Goal: Check status: Check status

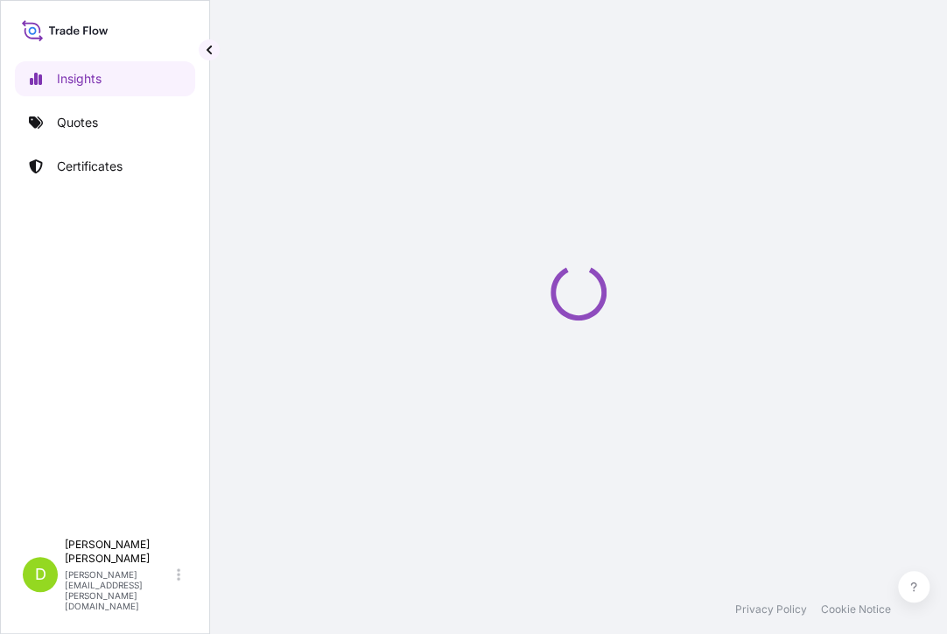
select select "2025"
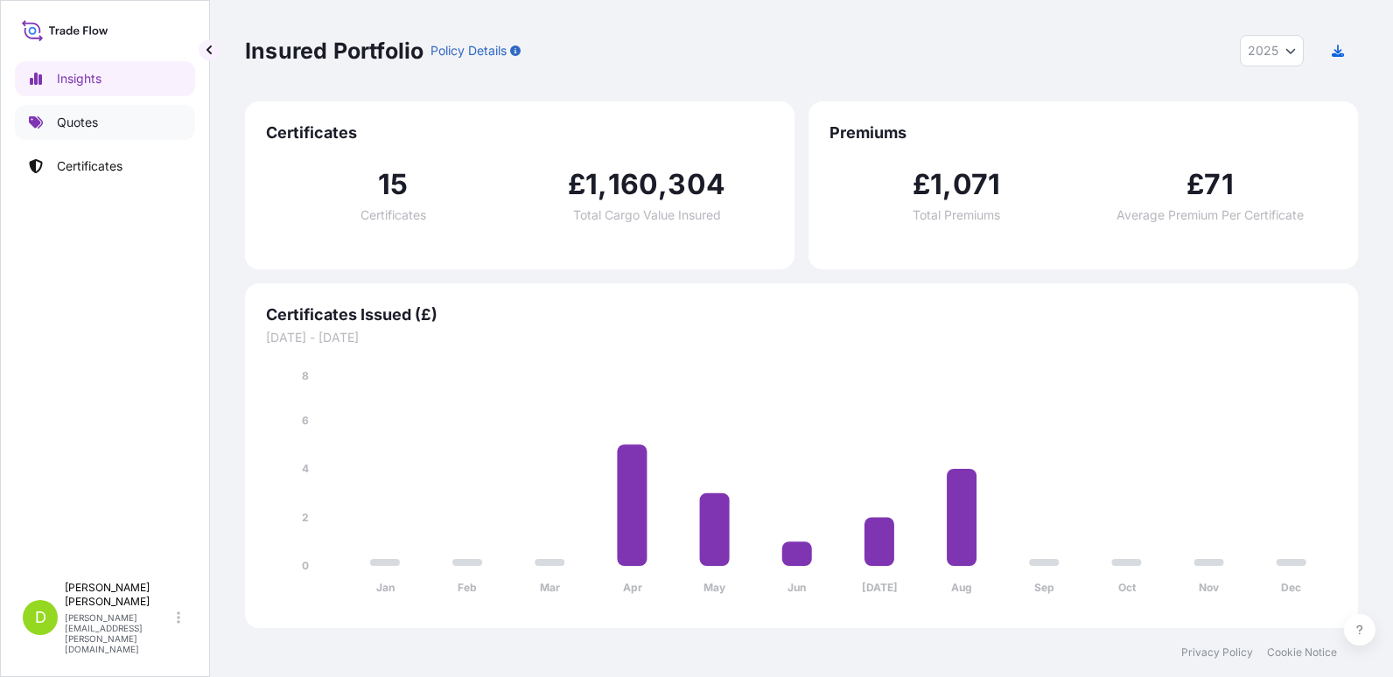
click at [92, 121] on p "Quotes" at bounding box center [77, 123] width 41 height 18
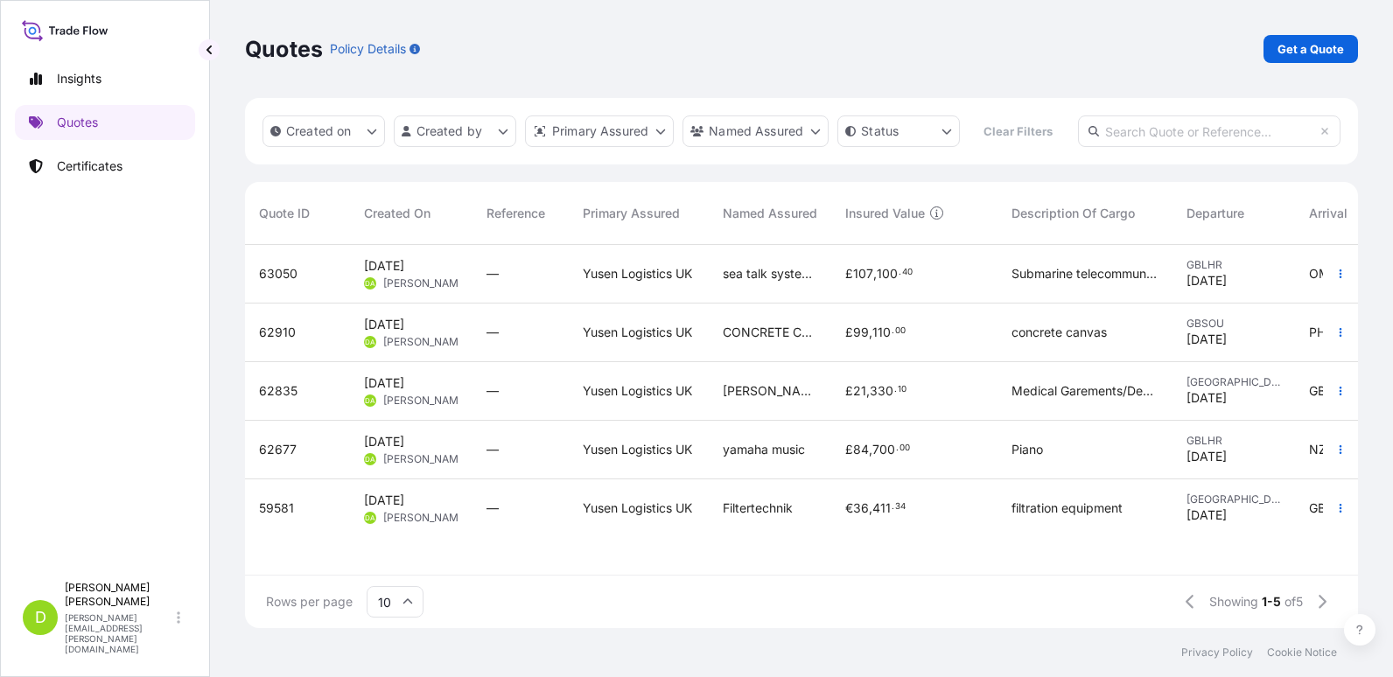
click at [276, 283] on span "63050" at bounding box center [278, 274] width 39 height 18
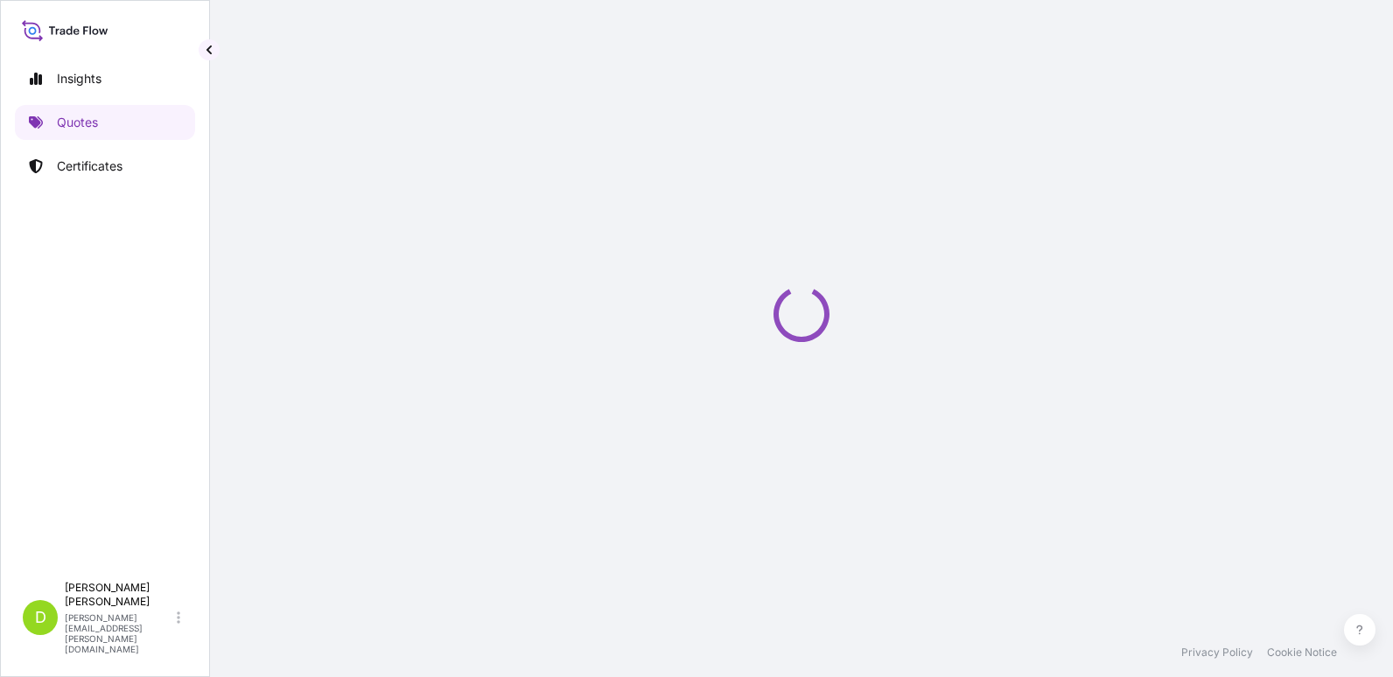
select select "Road / [GEOGRAPHIC_DATA]"
select select "Air"
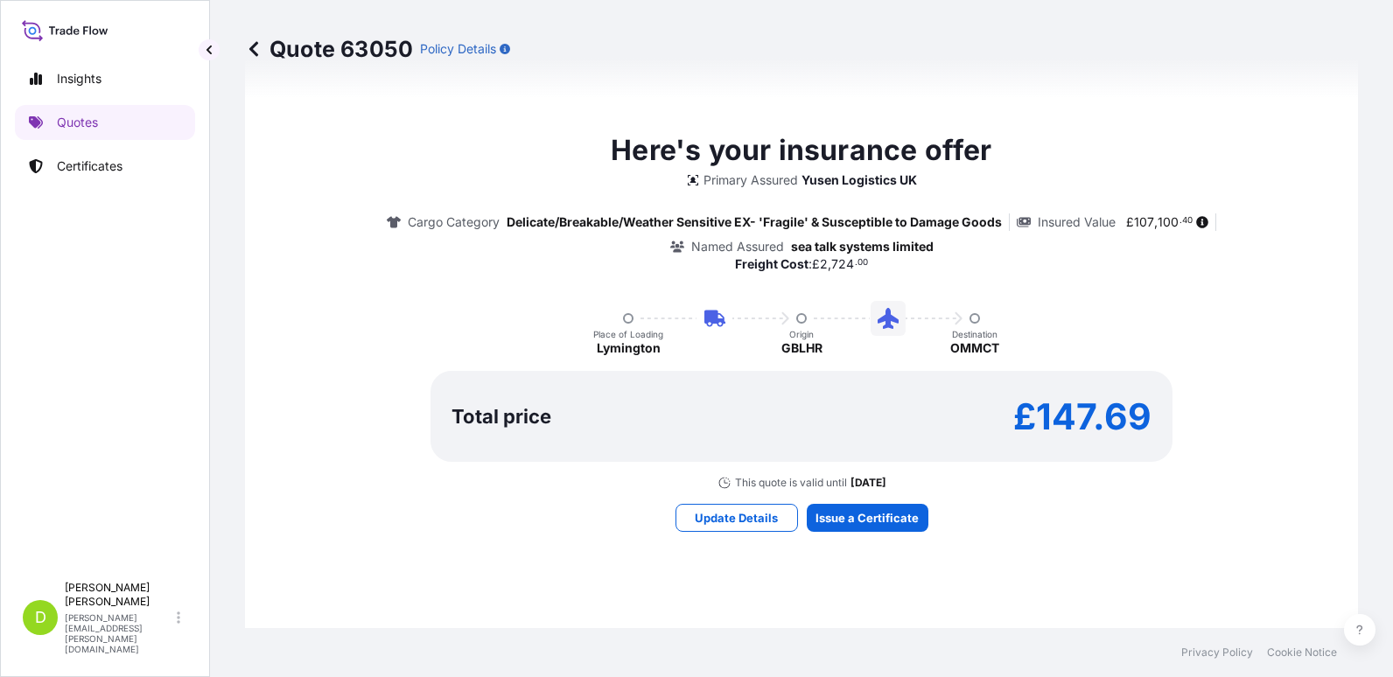
scroll to position [1052, 0]
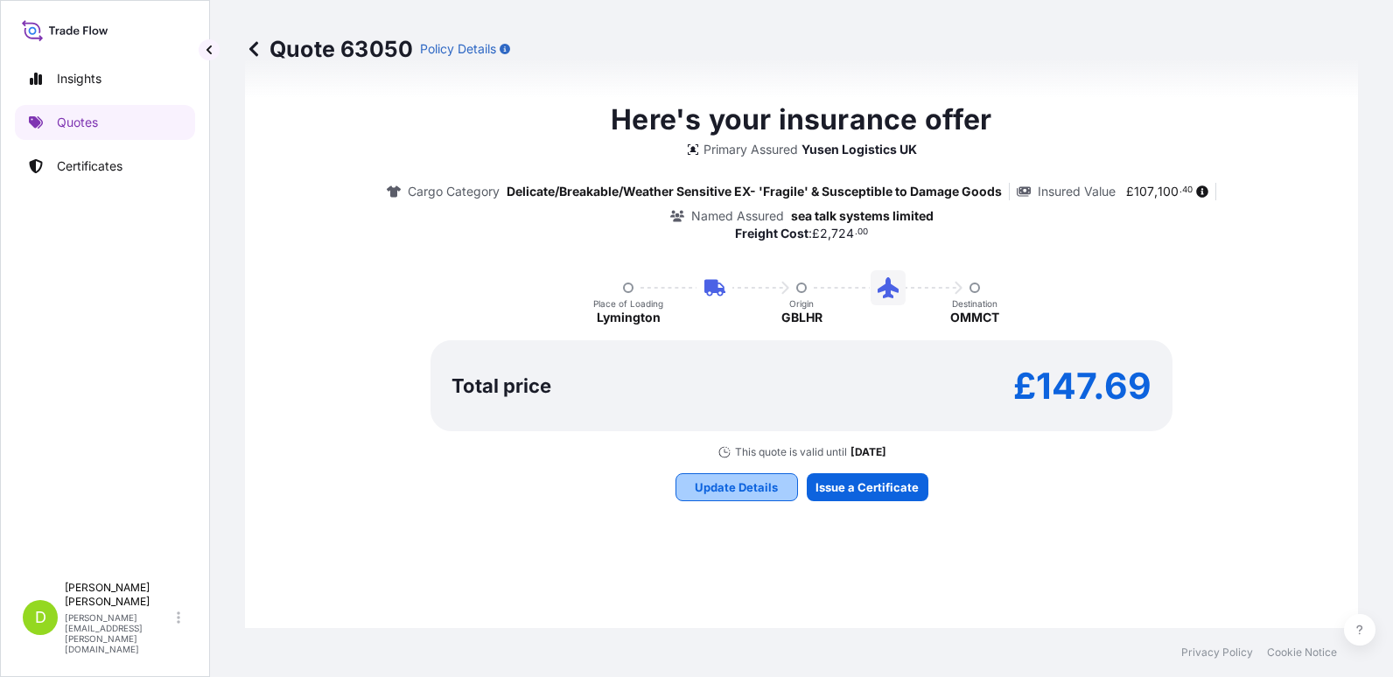
click at [752, 495] on p "Update Details" at bounding box center [736, 488] width 83 height 18
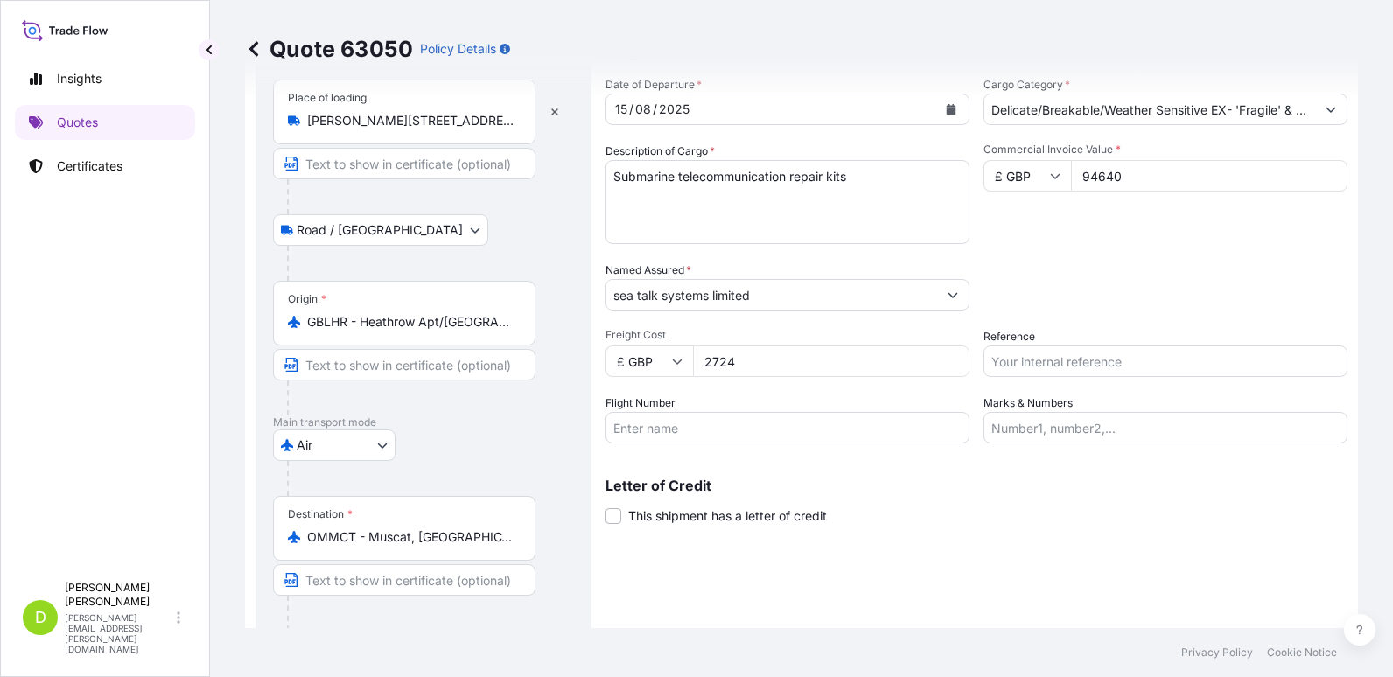
scroll to position [0, 0]
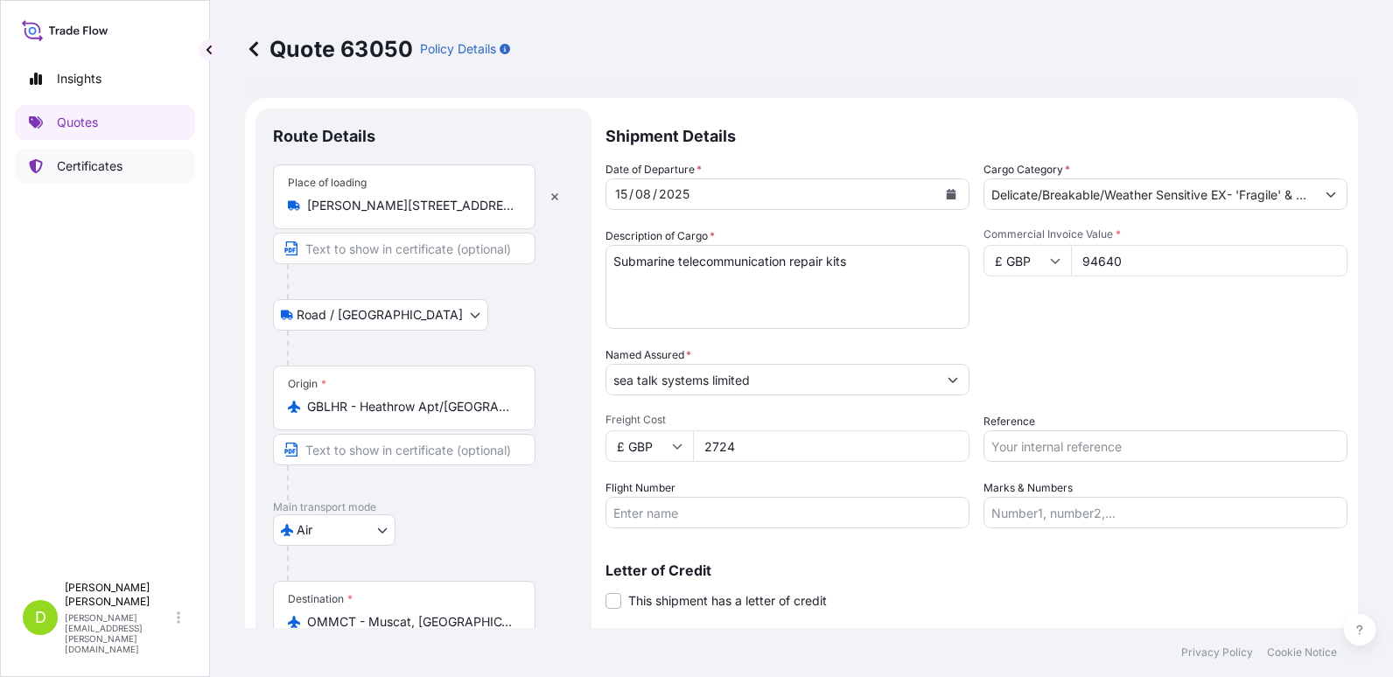
click at [97, 166] on p "Certificates" at bounding box center [90, 167] width 66 height 18
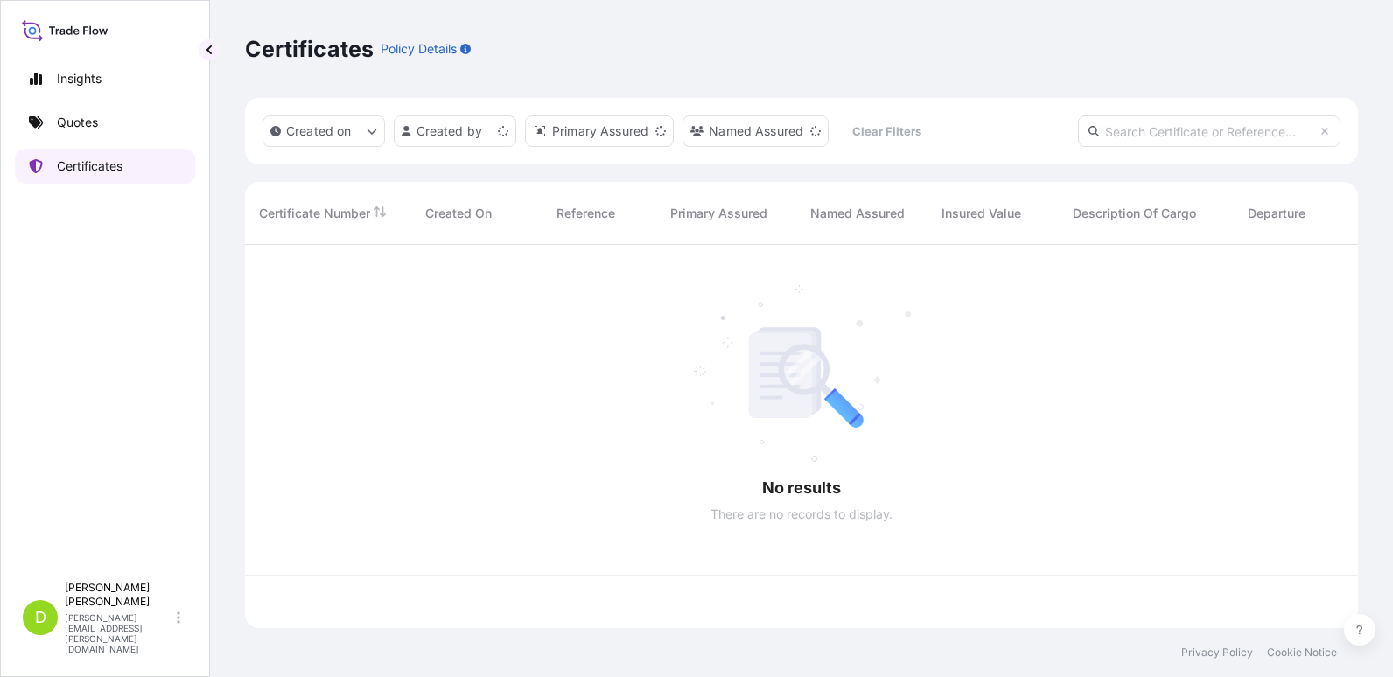
scroll to position [380, 1100]
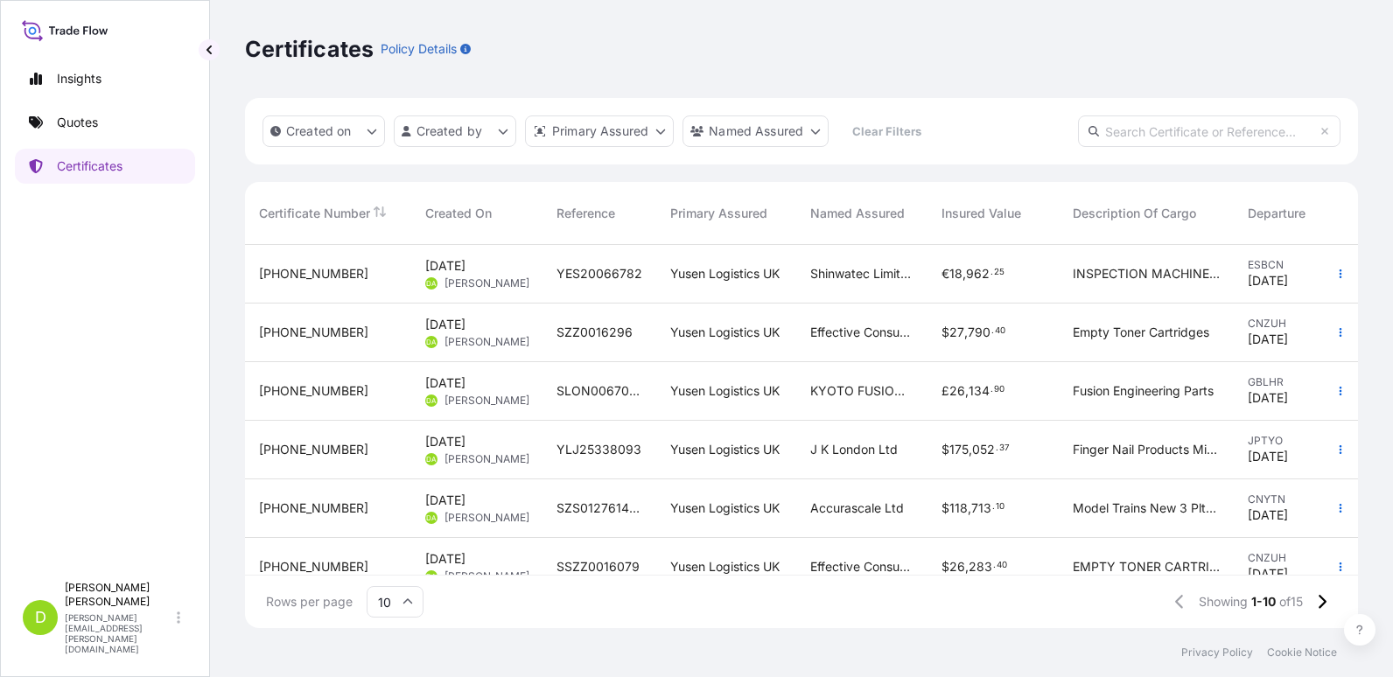
click at [312, 271] on span "[PHONE_NUMBER]" at bounding box center [313, 274] width 109 height 18
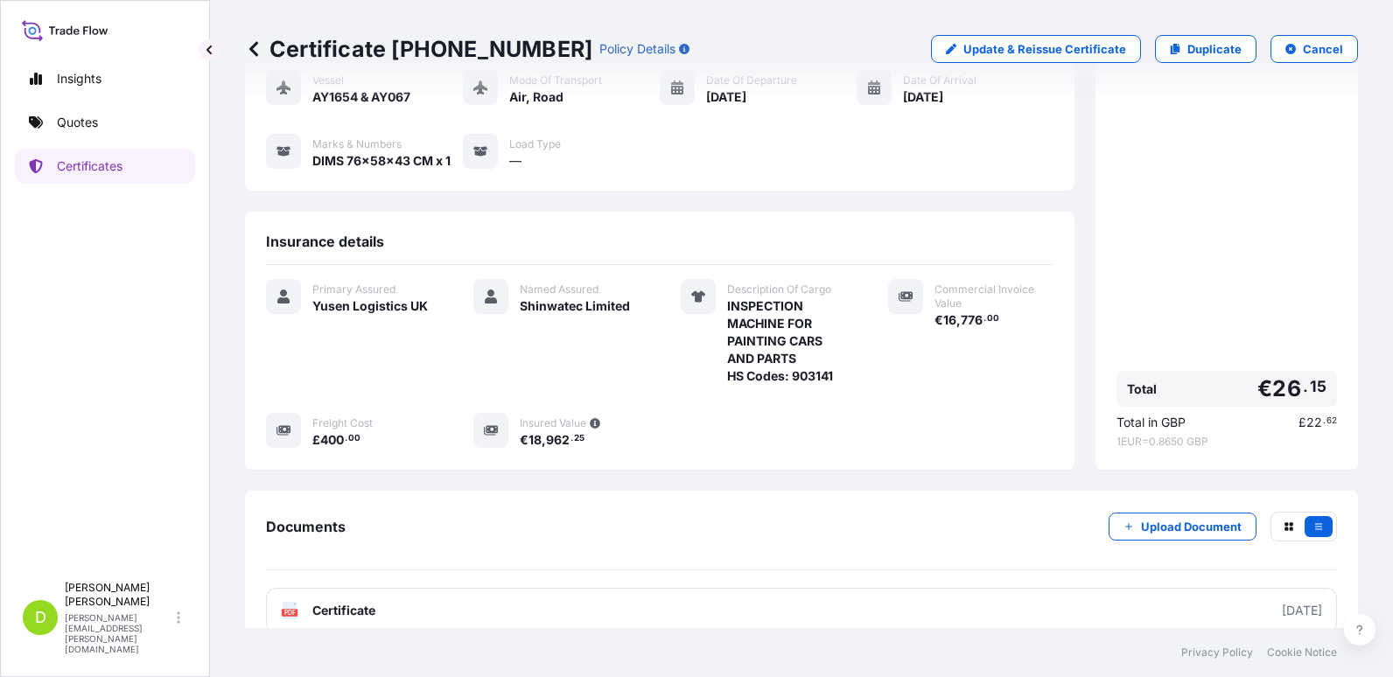
scroll to position [186, 0]
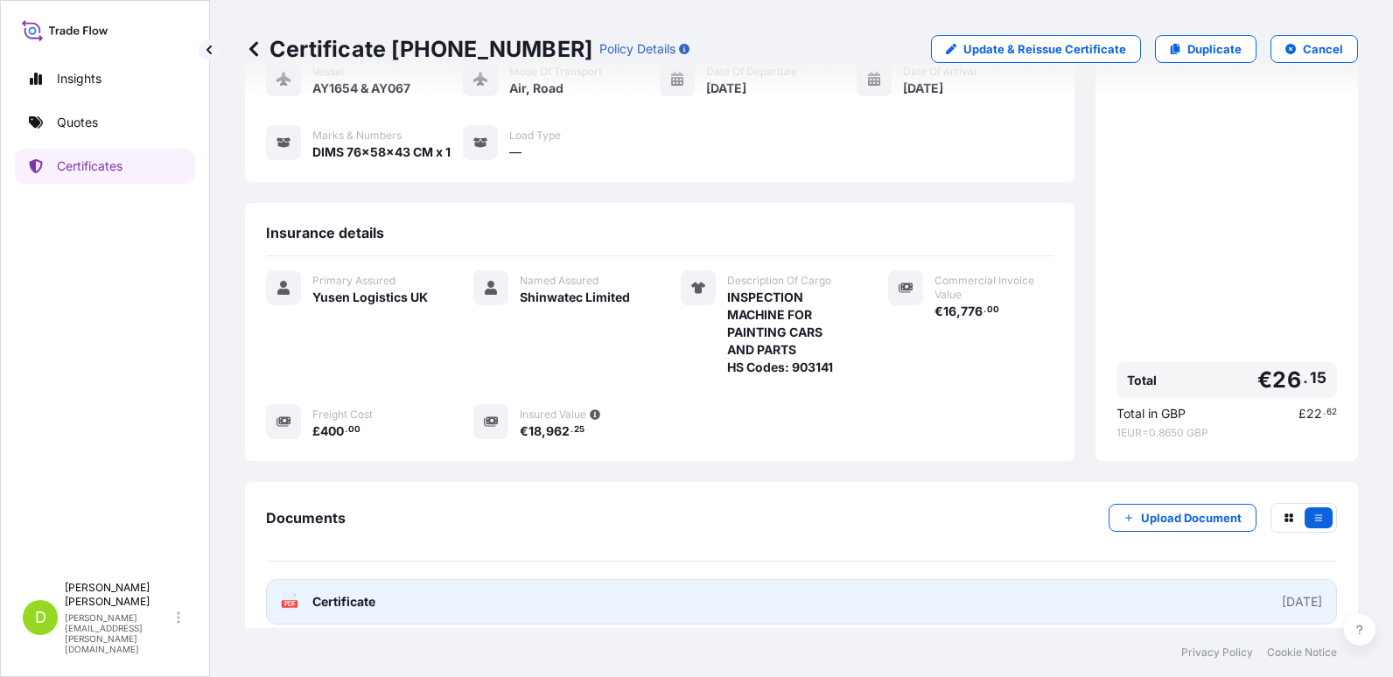
click at [343, 593] on span "Certificate" at bounding box center [343, 602] width 63 height 18
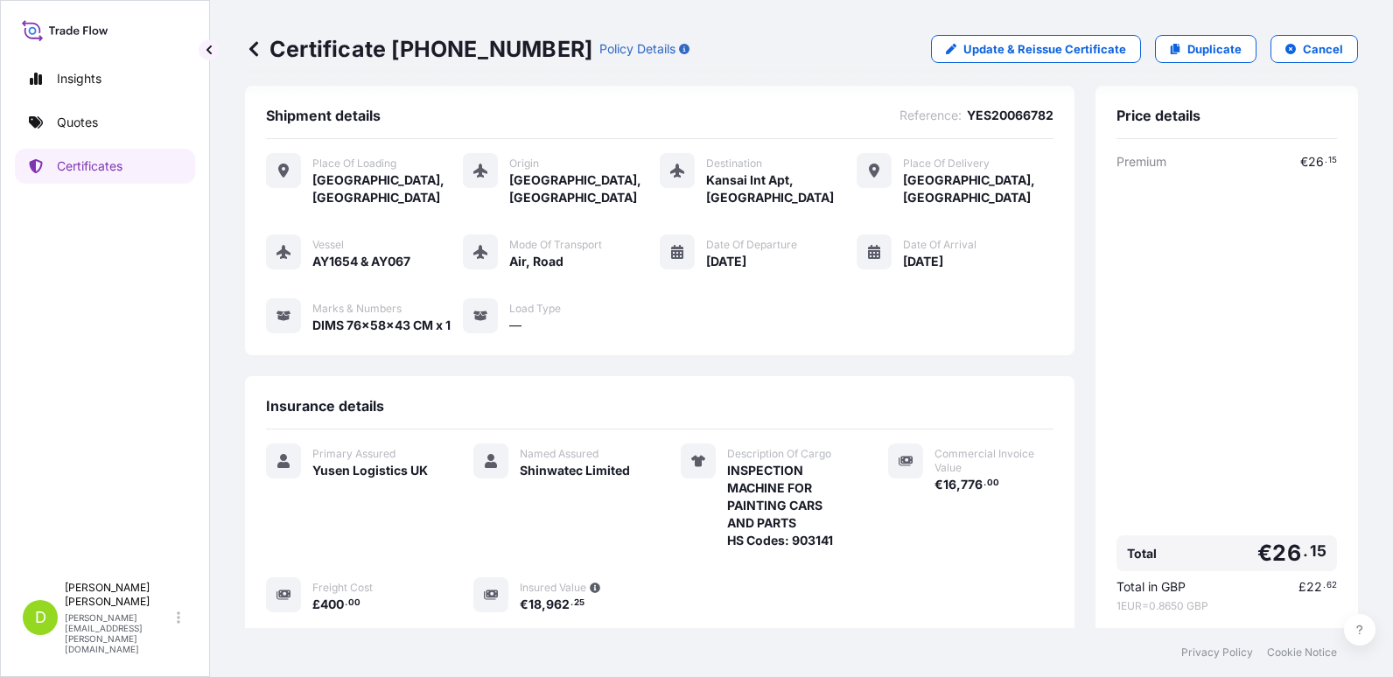
scroll to position [0, 0]
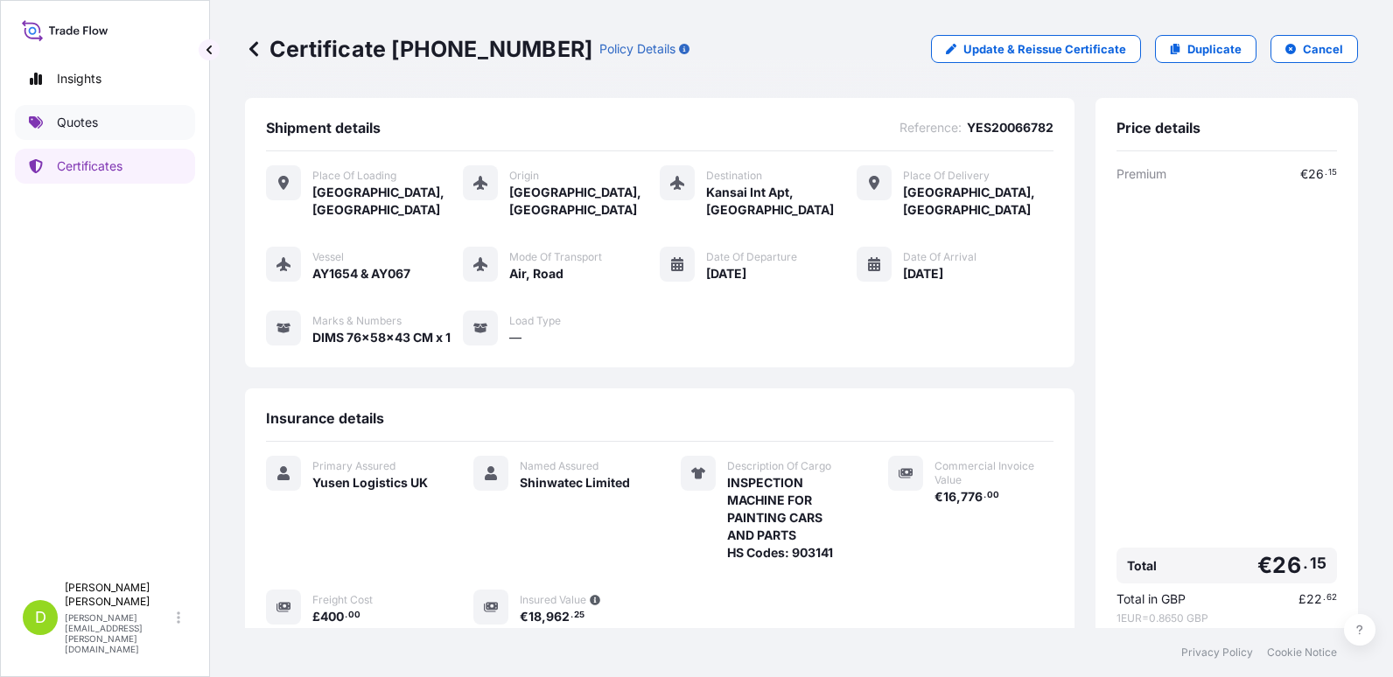
click at [71, 117] on p "Quotes" at bounding box center [77, 123] width 41 height 18
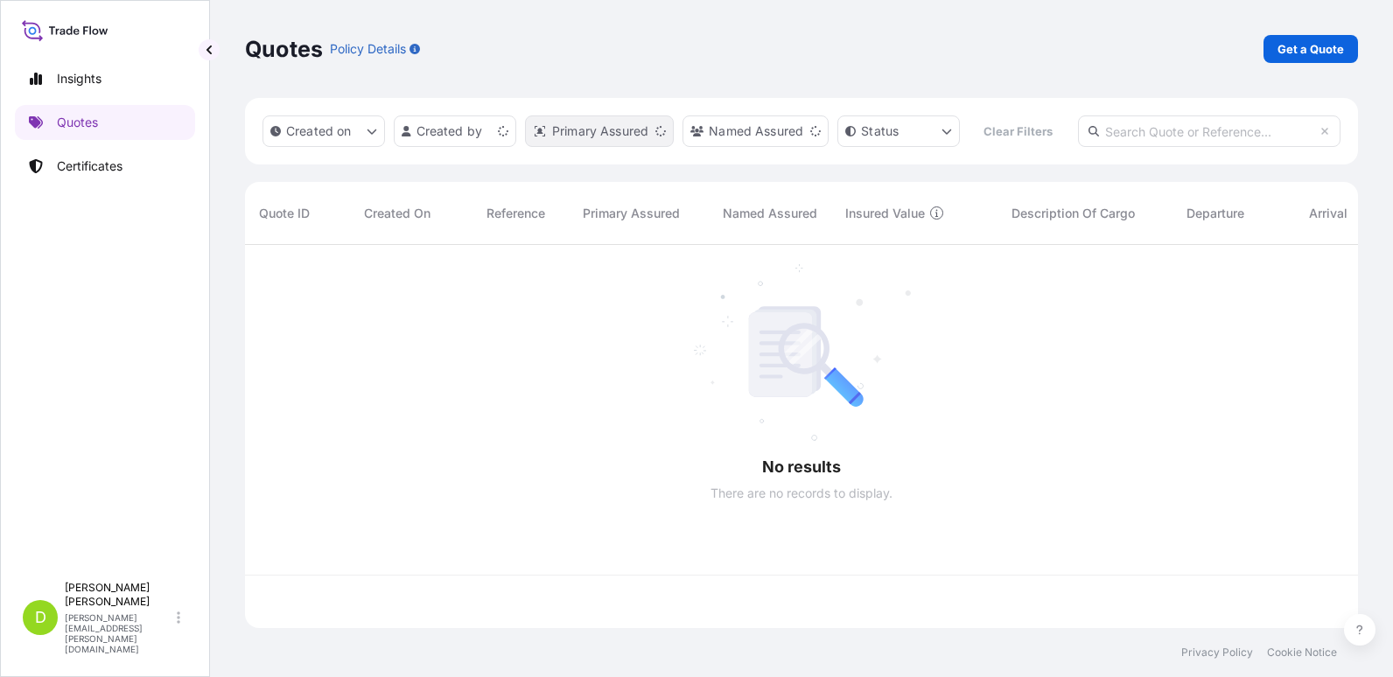
scroll to position [338, 1100]
